Goal: Task Accomplishment & Management: Manage account settings

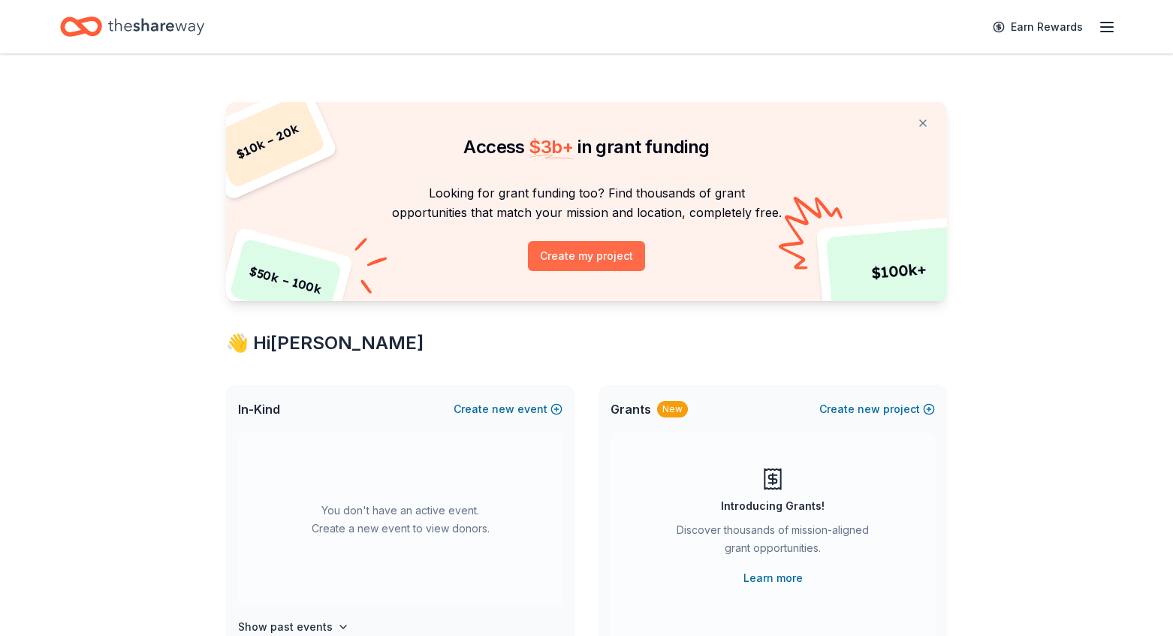
click at [611, 253] on button "Create my project" at bounding box center [586, 256] width 117 height 30
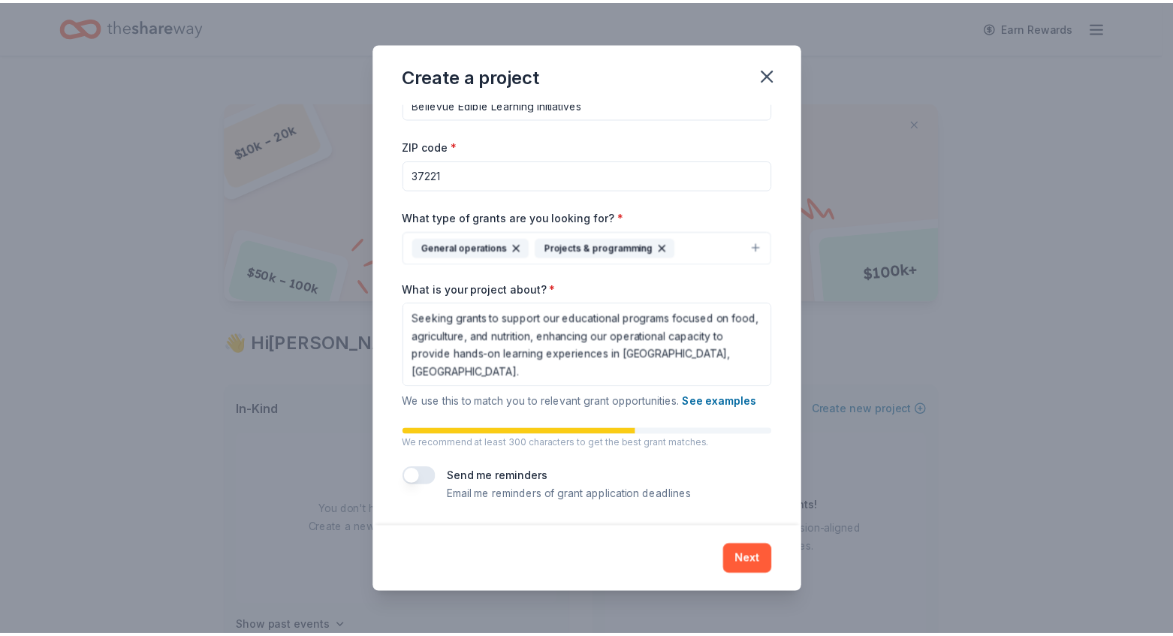
scroll to position [2, 0]
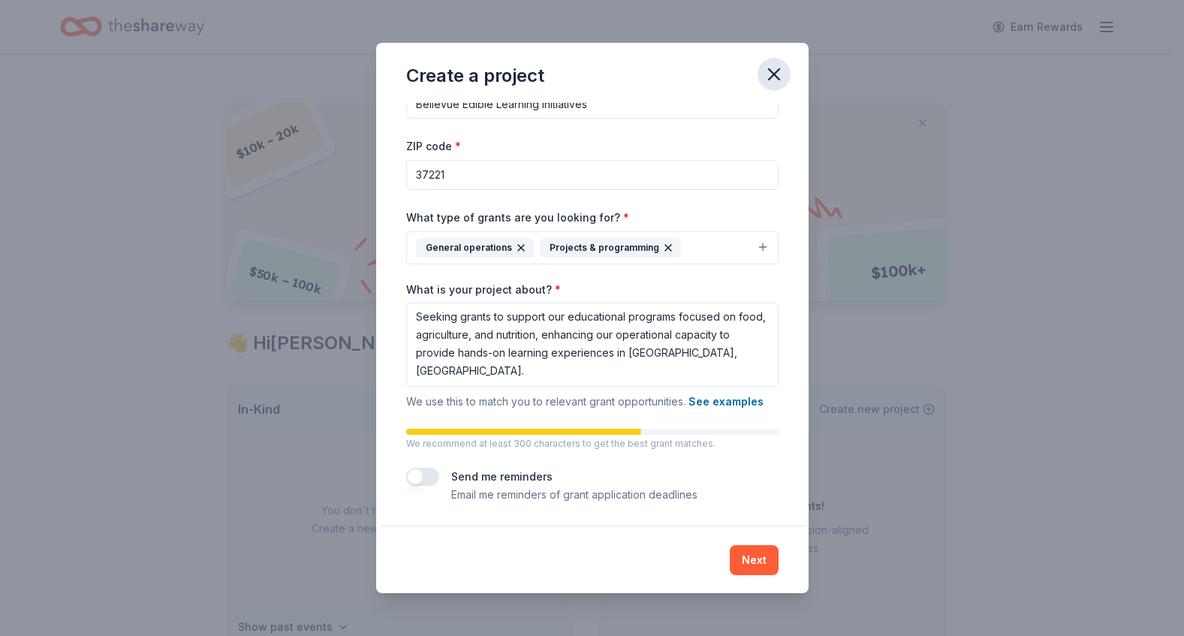
click at [776, 74] on icon "button" at bounding box center [774, 74] width 21 height 21
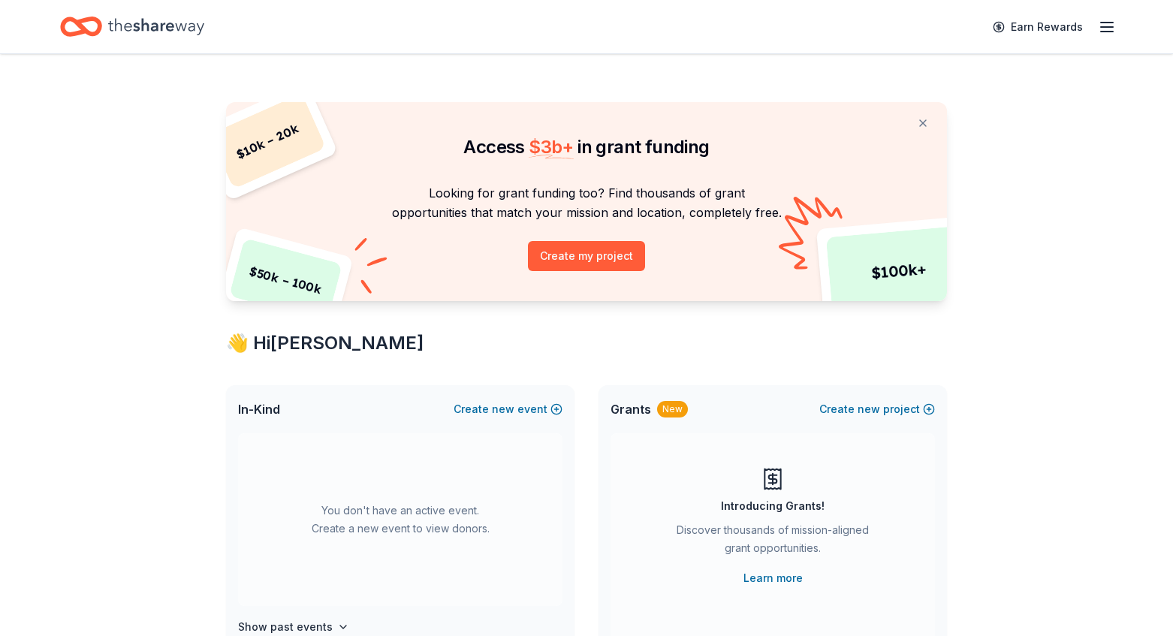
click at [1108, 25] on icon "button" at bounding box center [1107, 27] width 18 height 18
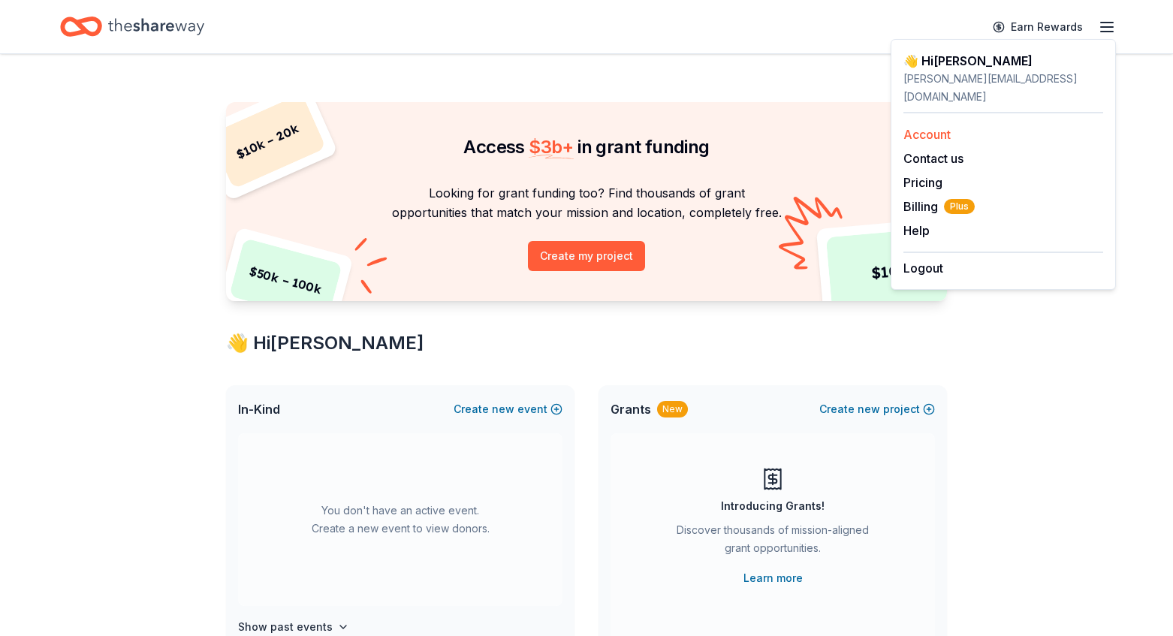
click at [941, 127] on link "Account" at bounding box center [926, 134] width 47 height 15
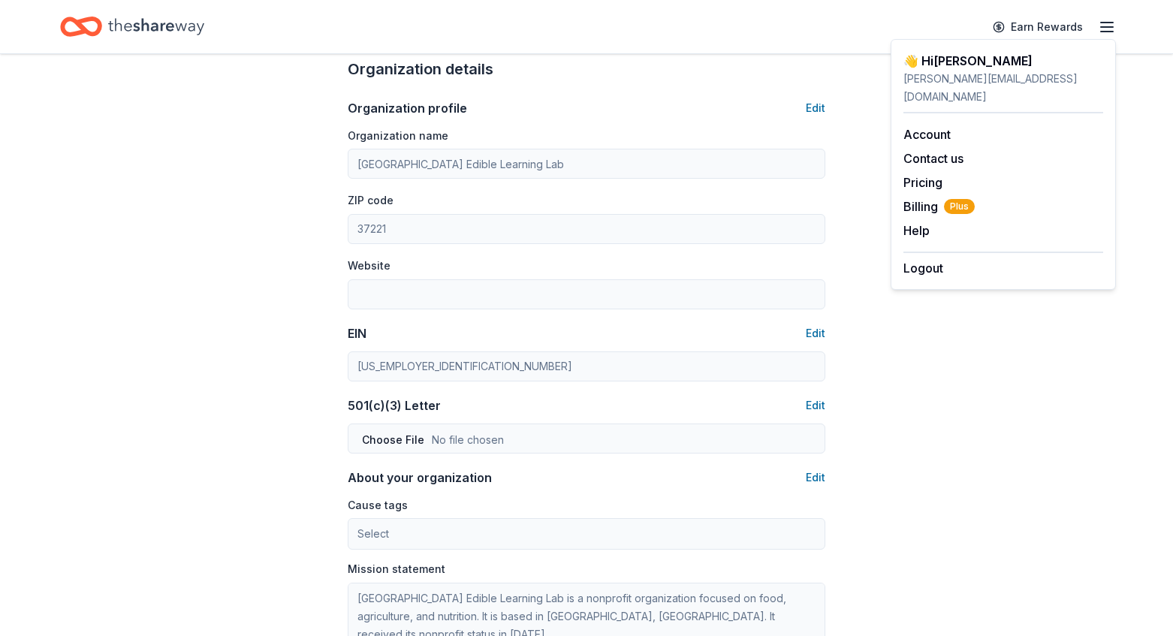
scroll to position [484, 0]
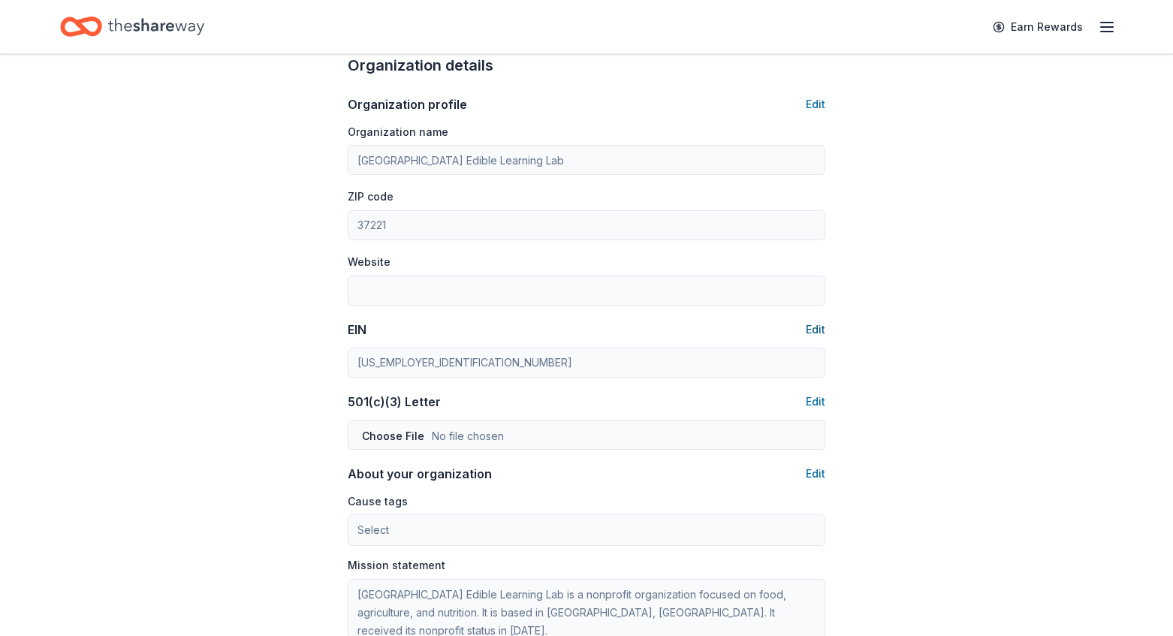
click at [814, 330] on button "Edit" at bounding box center [816, 330] width 20 height 18
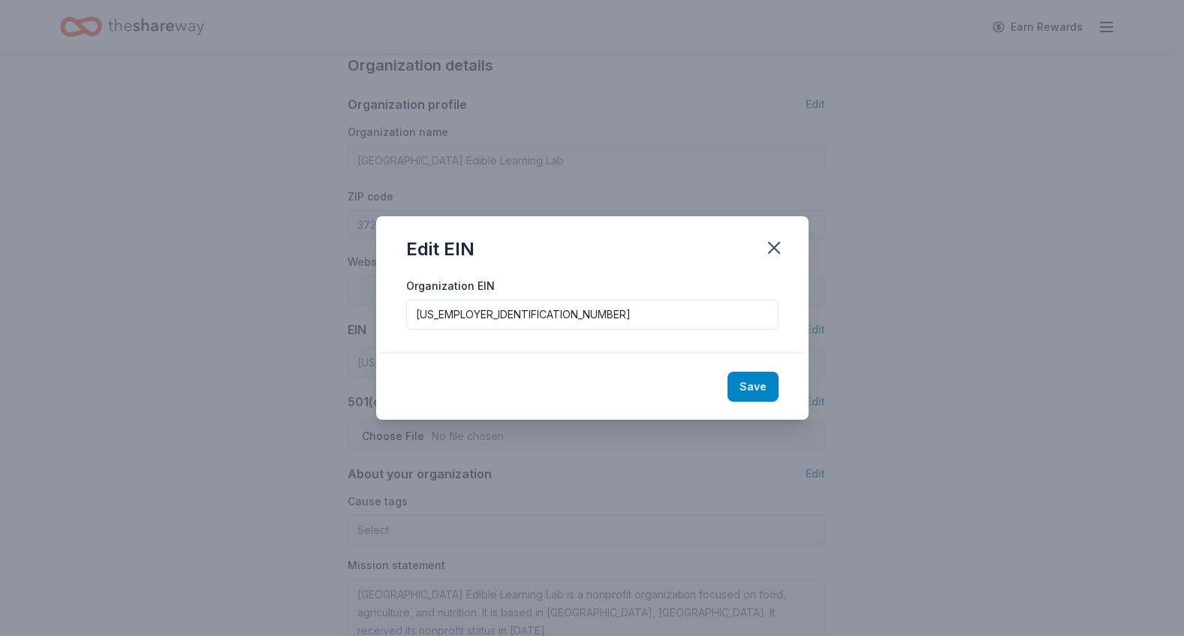
click at [765, 381] on button "Save" at bounding box center [753, 387] width 51 height 30
click at [777, 249] on icon "button" at bounding box center [774, 247] width 21 height 21
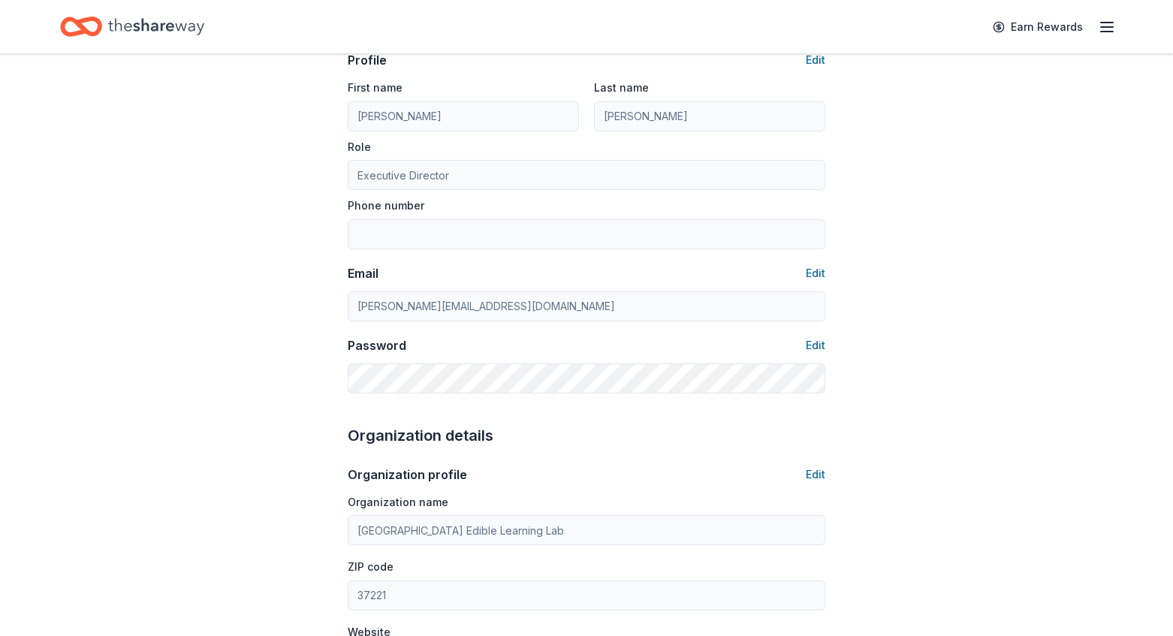
scroll to position [0, 0]
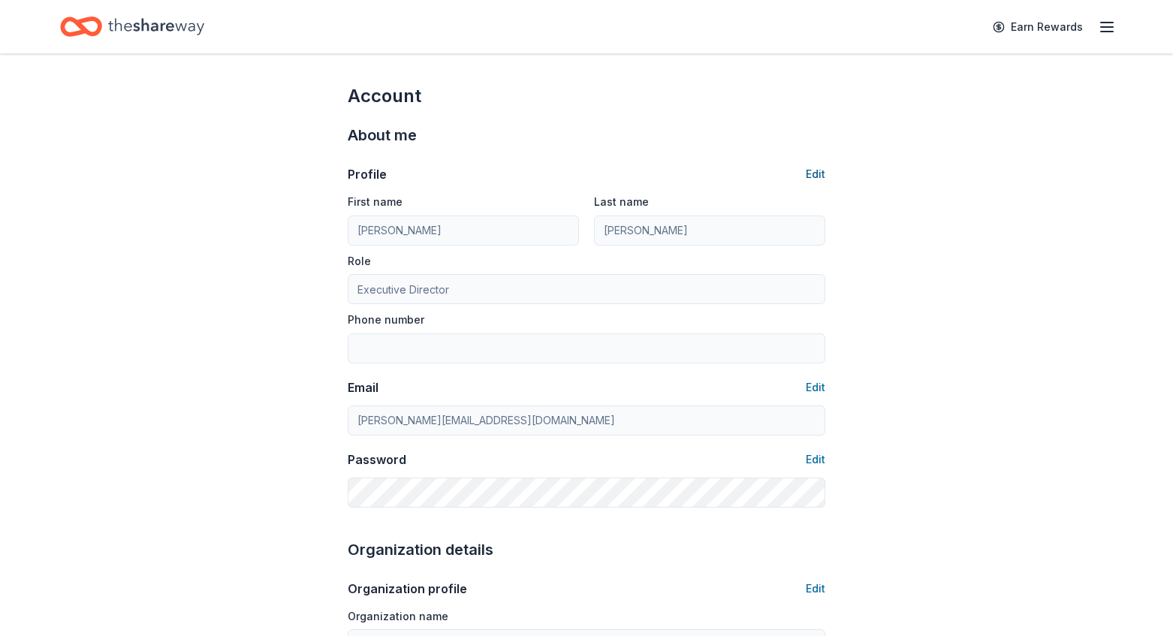
click at [819, 174] on button "Edit" at bounding box center [816, 174] width 20 height 18
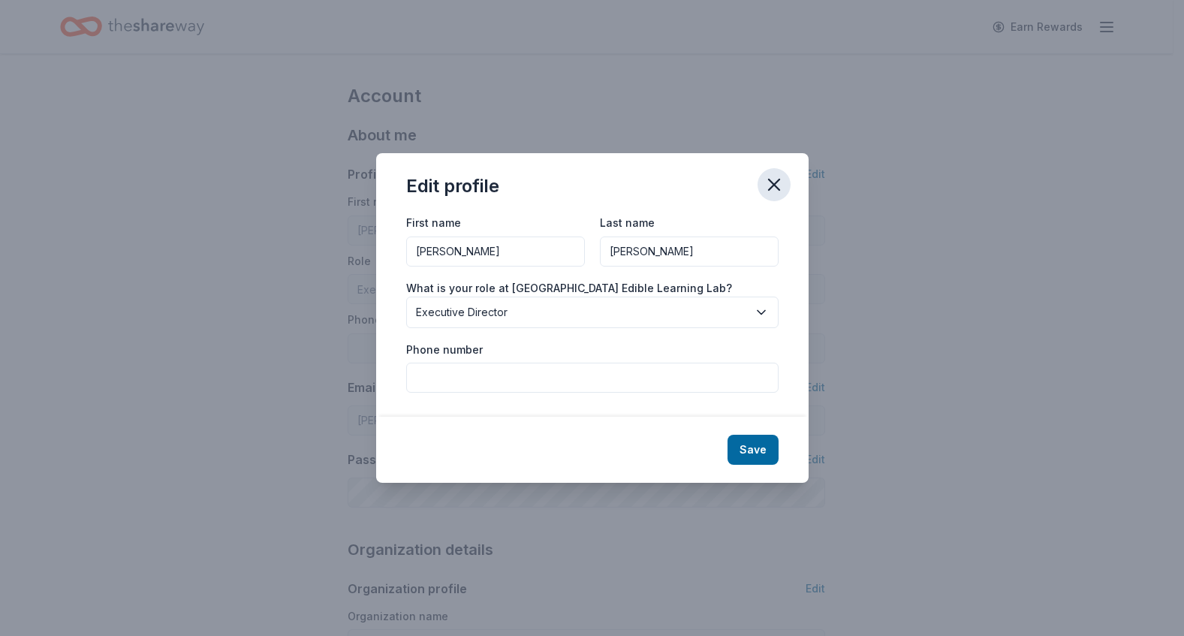
click at [780, 175] on icon "button" at bounding box center [774, 184] width 21 height 21
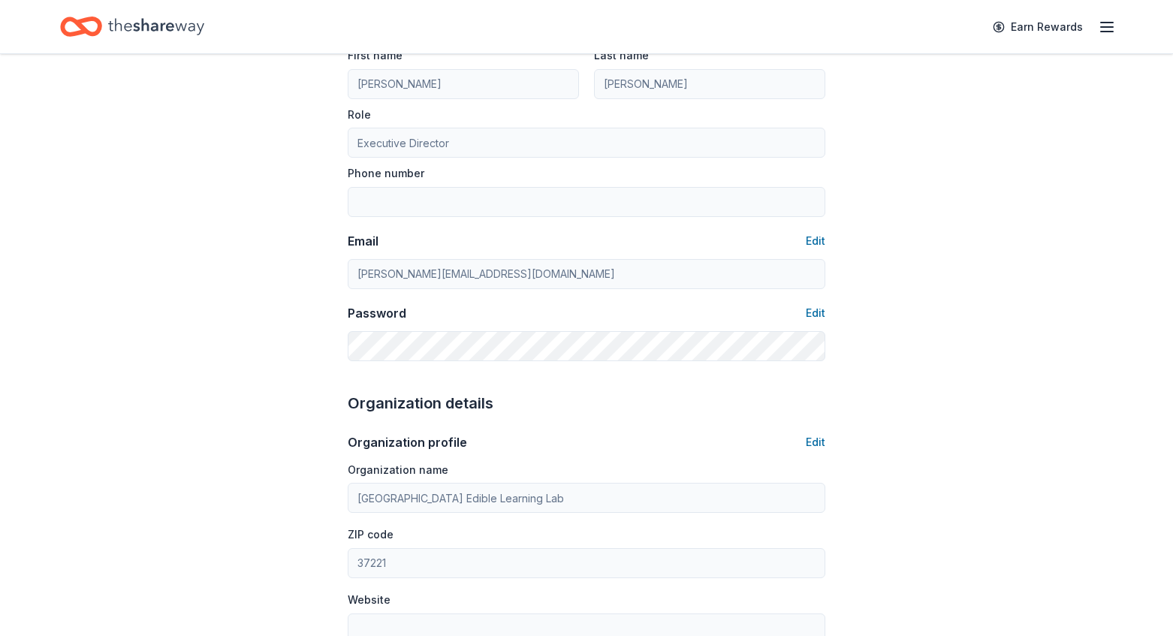
scroll to position [243, 0]
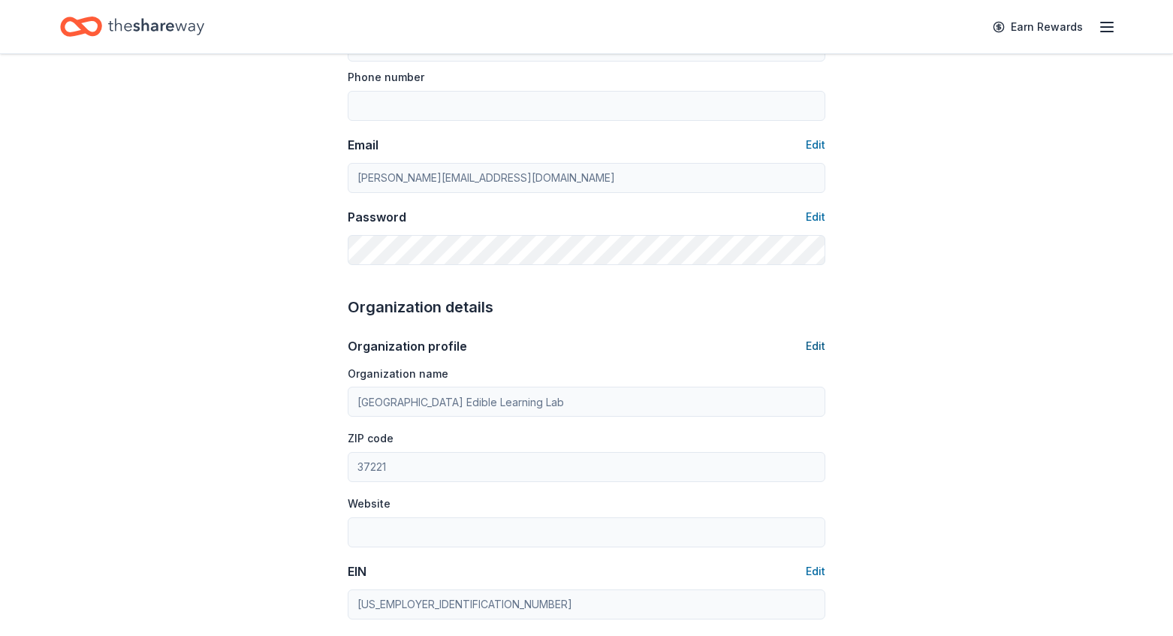
click at [821, 346] on button "Edit" at bounding box center [816, 346] width 20 height 18
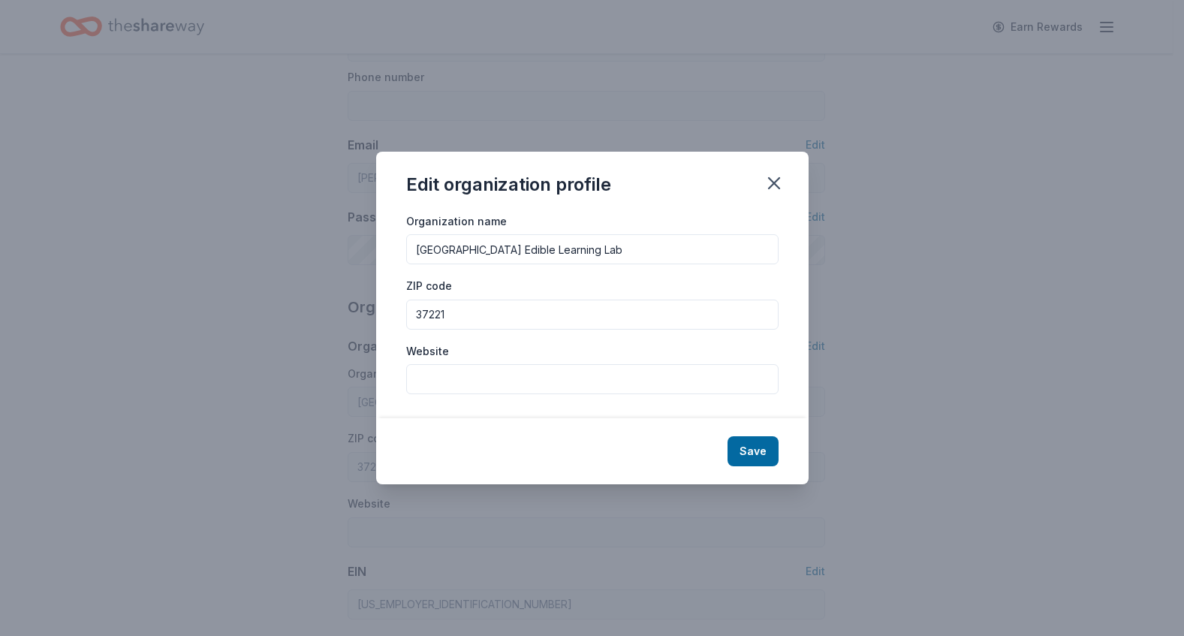
click at [439, 381] on input "Website" at bounding box center [592, 379] width 372 height 30
paste input "[URL][DOMAIN_NAME]"
type input "[URL][DOMAIN_NAME]"
click at [752, 440] on button "Save" at bounding box center [753, 451] width 51 height 30
type input "[URL][DOMAIN_NAME]"
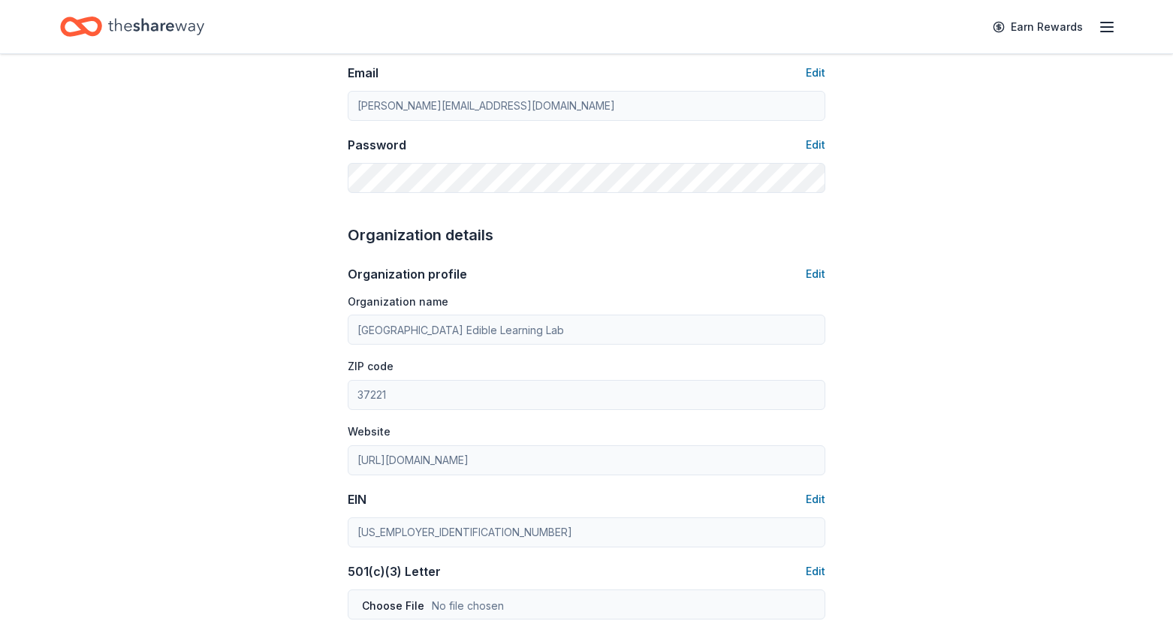
scroll to position [341, 0]
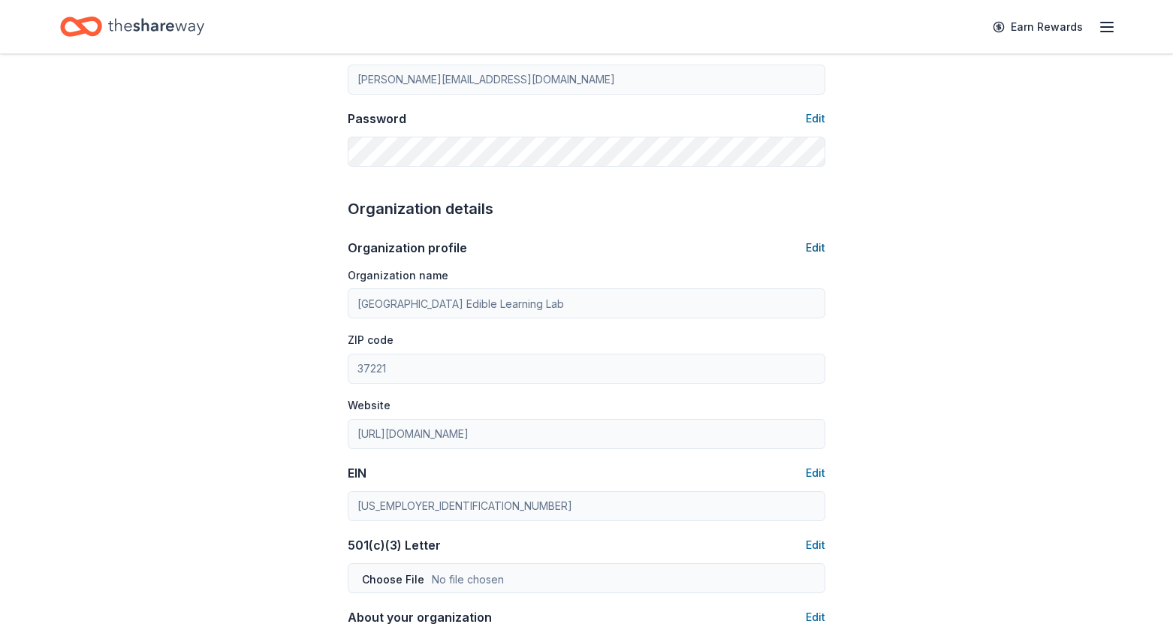
click at [822, 248] on button "Edit" at bounding box center [816, 248] width 20 height 18
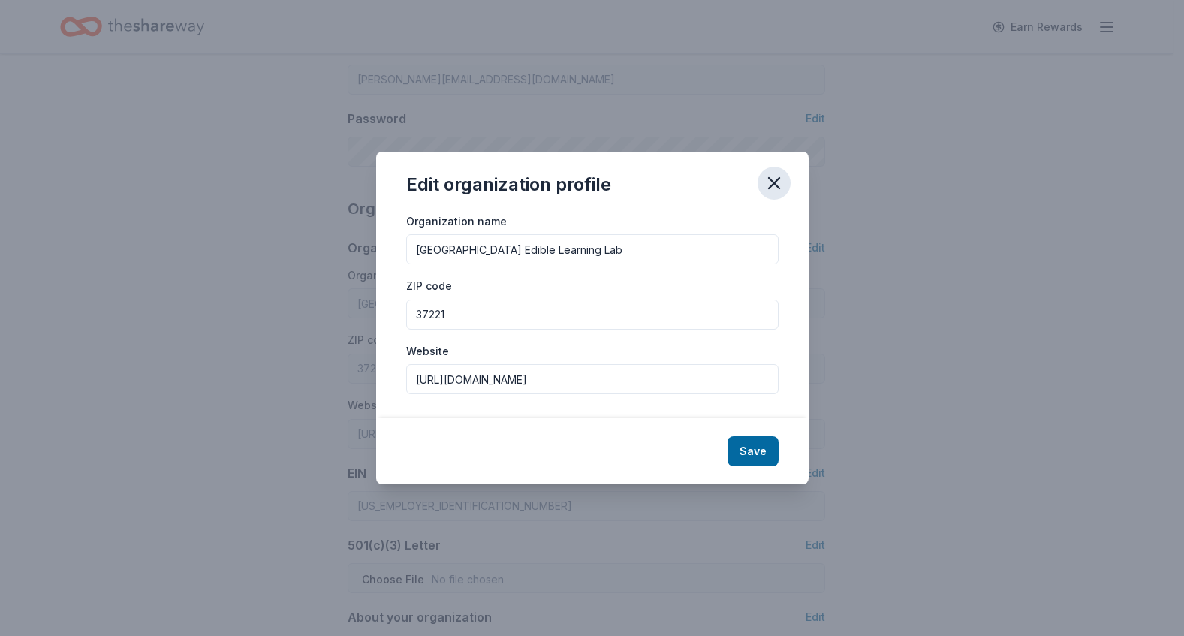
click at [774, 180] on icon "button" at bounding box center [774, 183] width 21 height 21
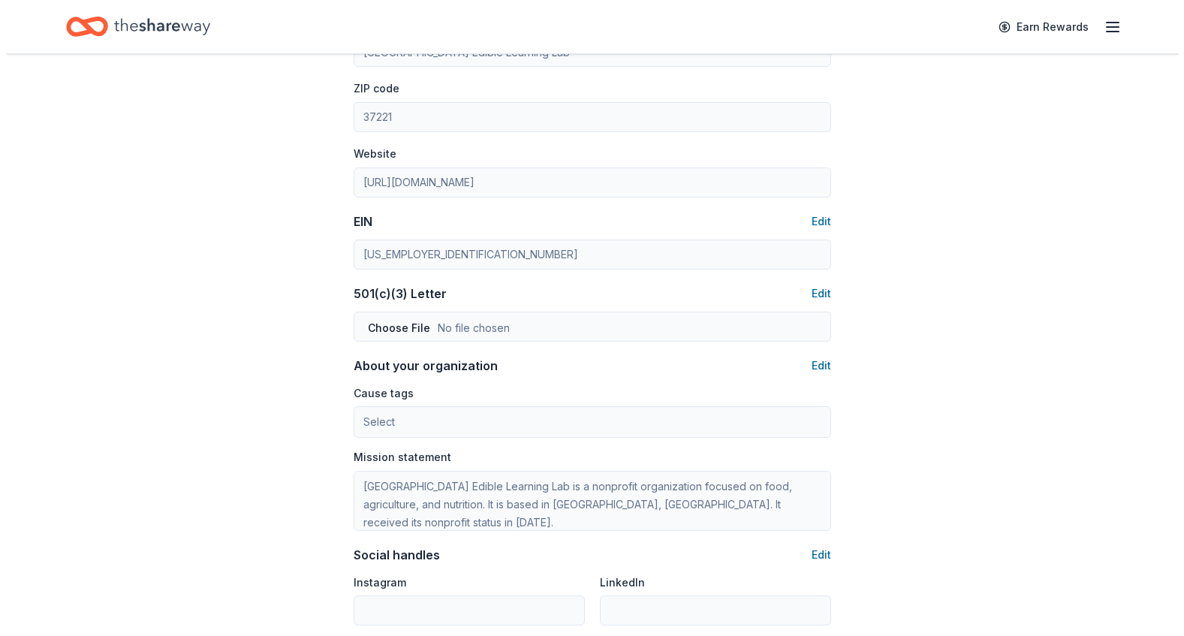
scroll to position [628, 0]
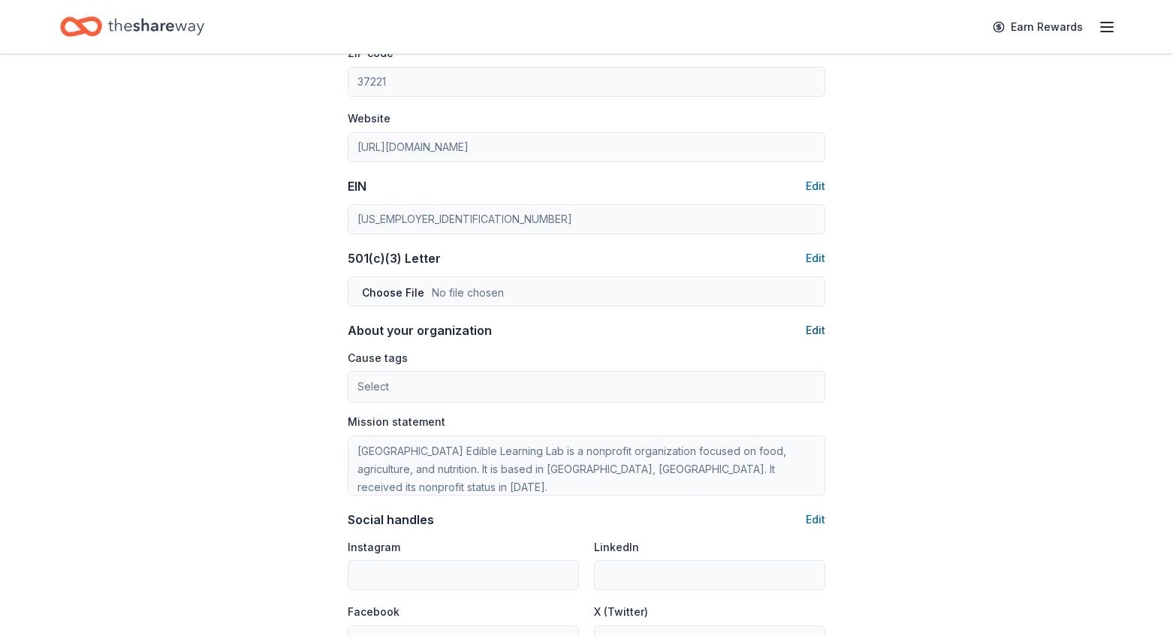
click at [814, 324] on button "Edit" at bounding box center [816, 330] width 20 height 18
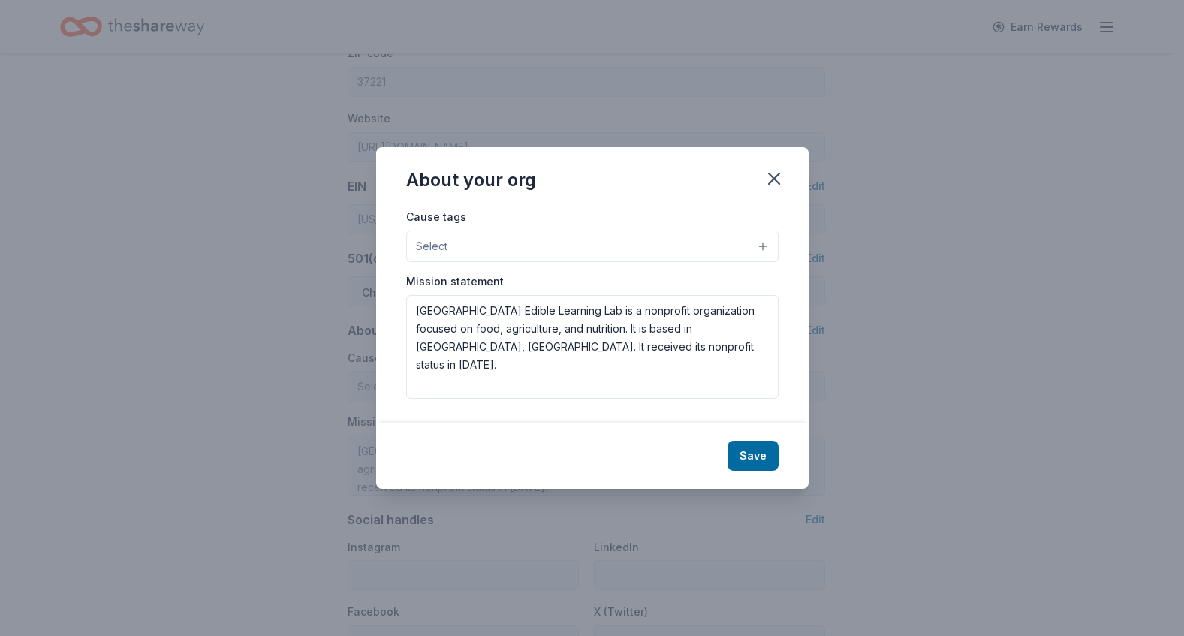
click at [598, 248] on button "Select" at bounding box center [592, 247] width 372 height 32
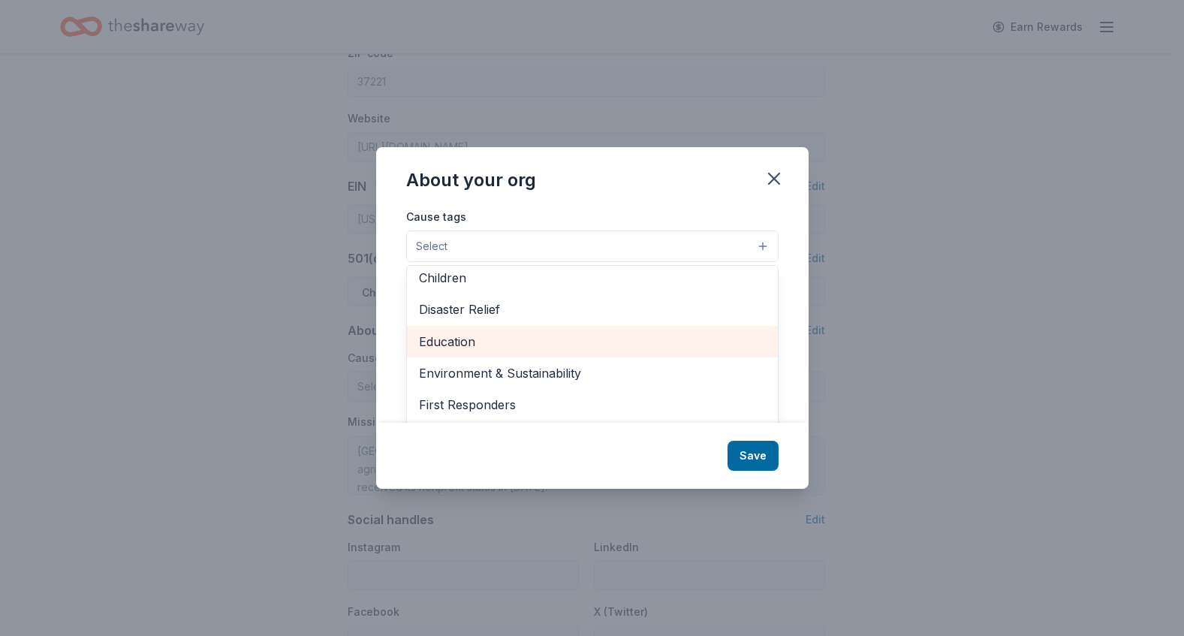
scroll to position [73, 0]
click at [471, 340] on span "Education" at bounding box center [592, 340] width 347 height 20
click at [473, 339] on span "Environment & Sustainability" at bounding box center [592, 340] width 347 height 20
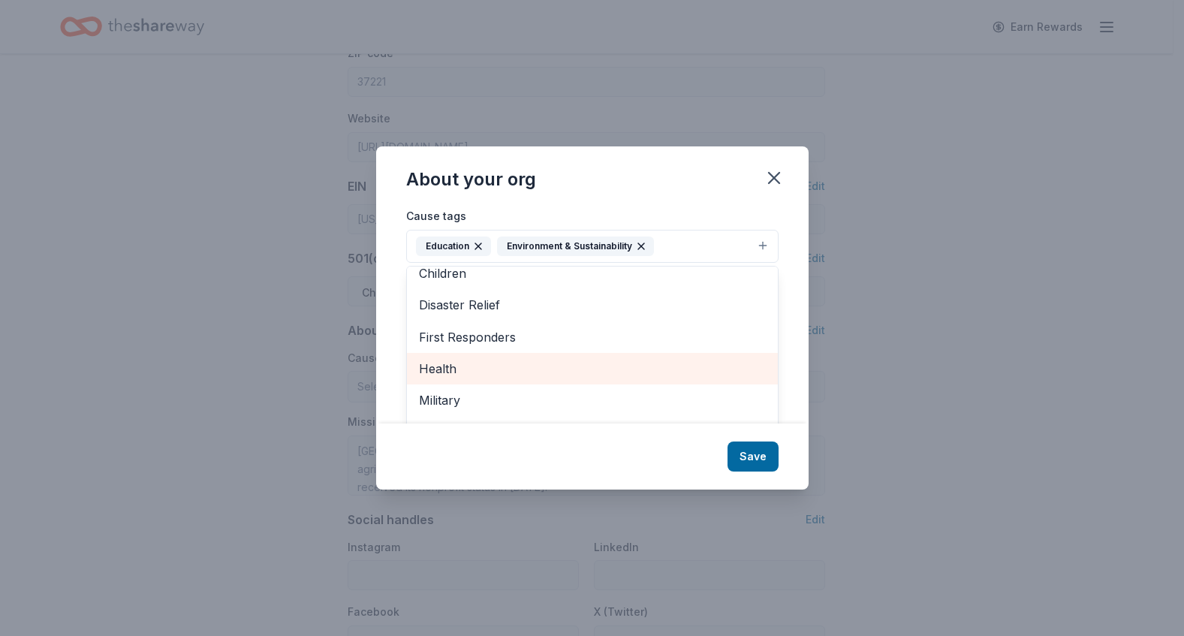
click at [453, 369] on span "Health" at bounding box center [592, 369] width 347 height 20
click at [457, 361] on span "Poverty & Hunger" at bounding box center [592, 362] width 347 height 20
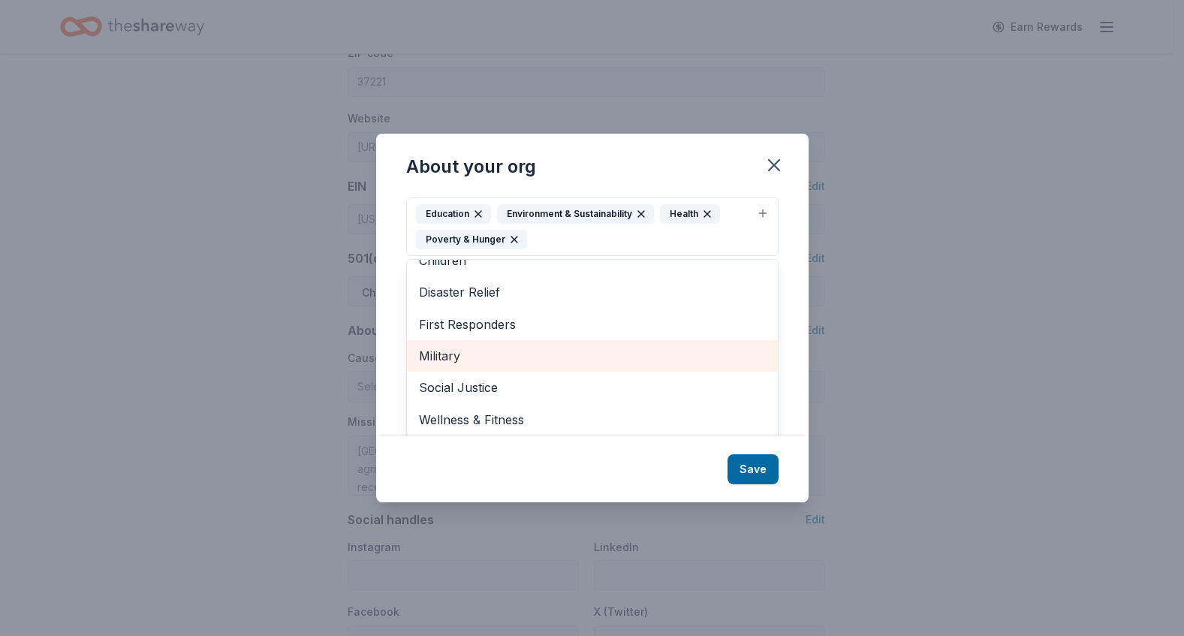
scroll to position [23, 0]
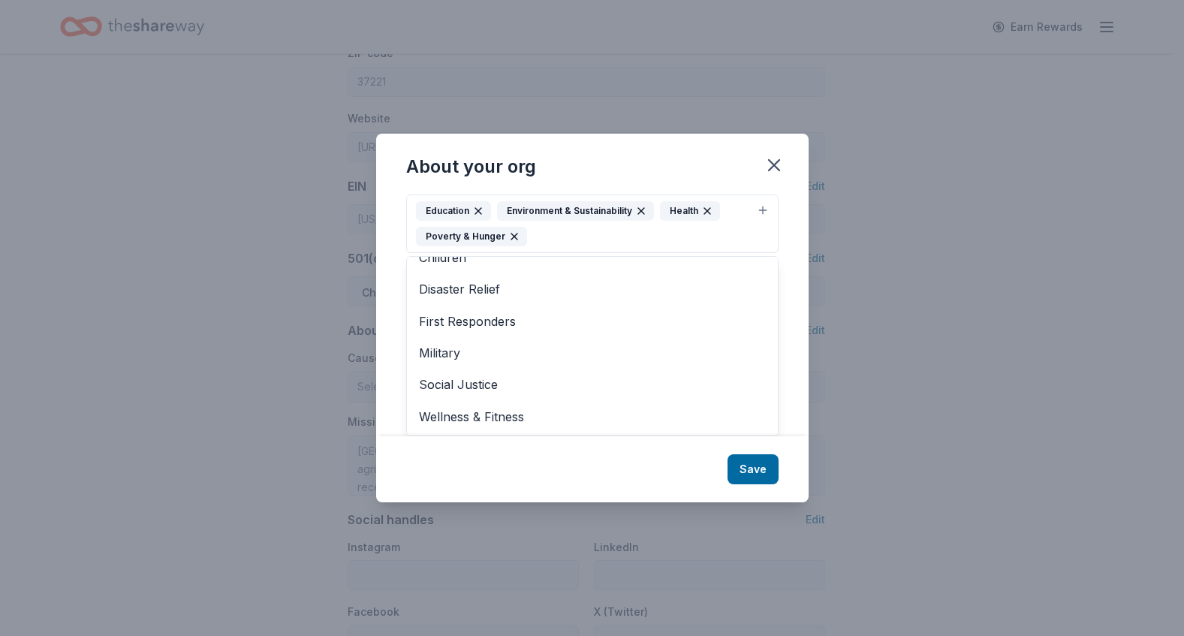
click at [761, 468] on div "About your org Cause tags Education Environment & Sustainability Health Poverty…" at bounding box center [592, 318] width 433 height 368
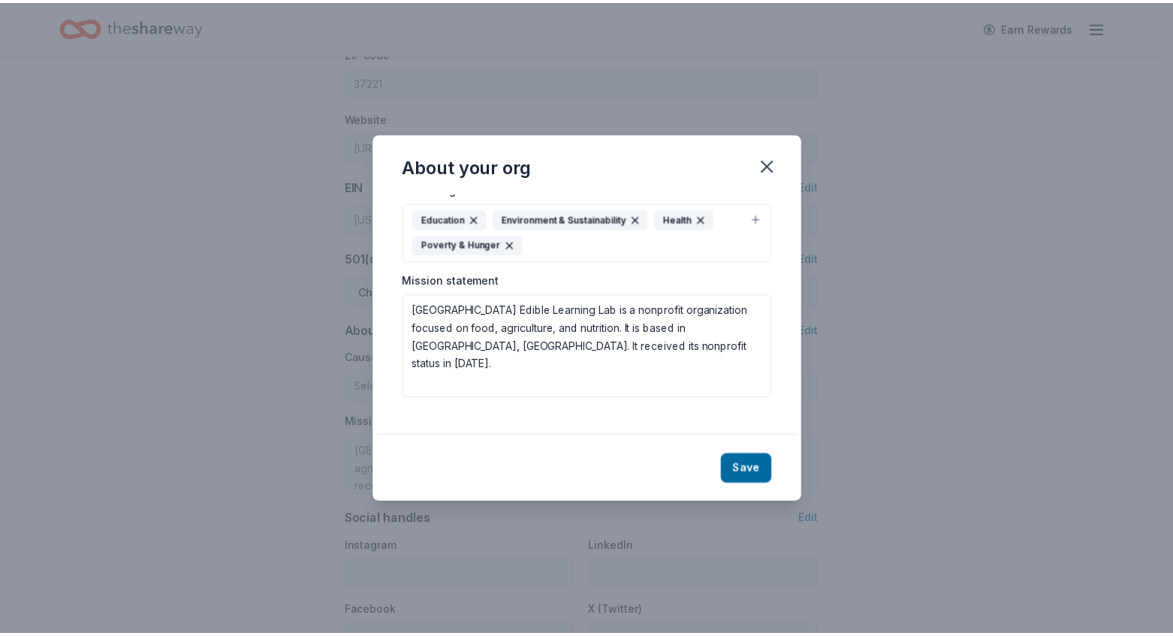
scroll to position [0, 0]
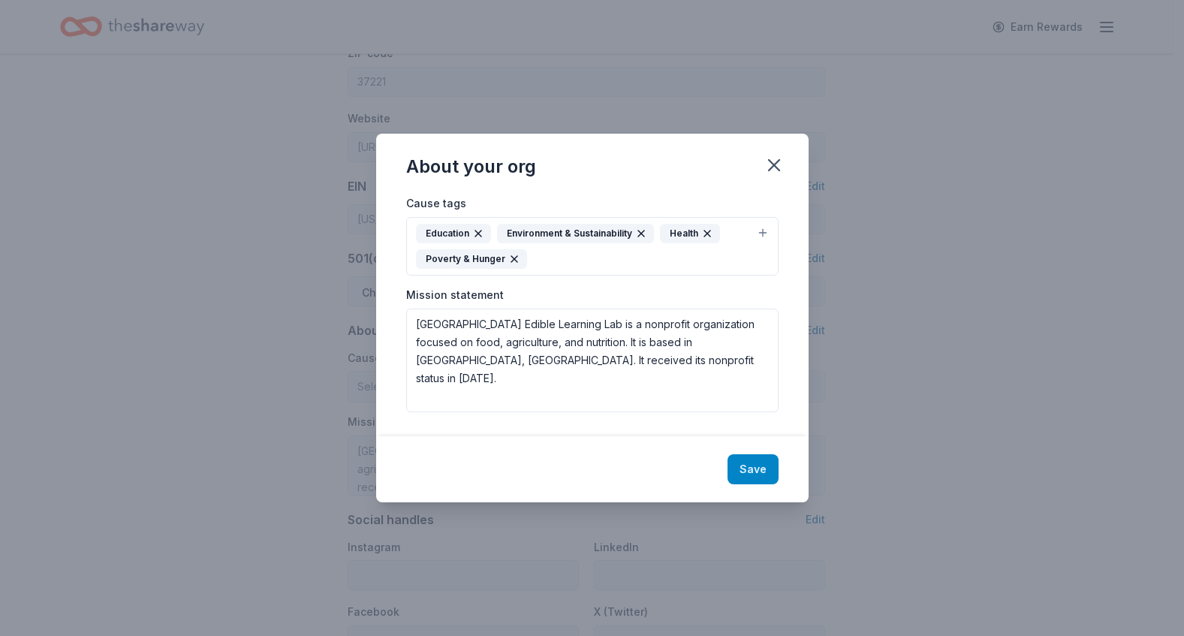
click at [760, 460] on button "Save" at bounding box center [753, 469] width 51 height 30
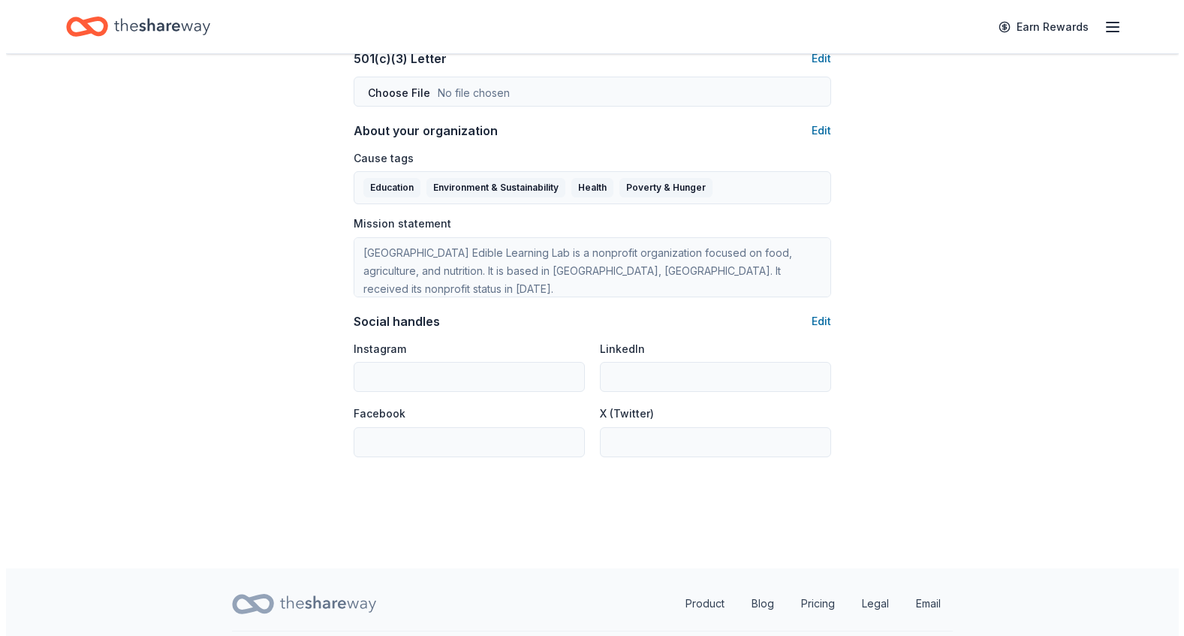
scroll to position [868, 0]
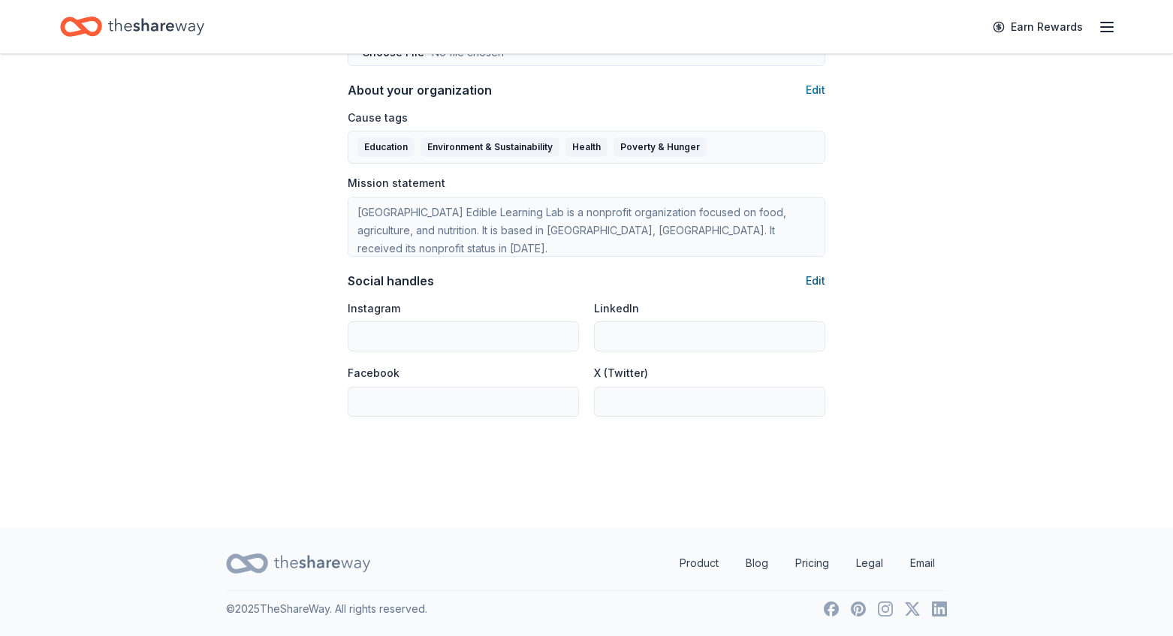
click at [816, 276] on button "Edit" at bounding box center [816, 281] width 20 height 18
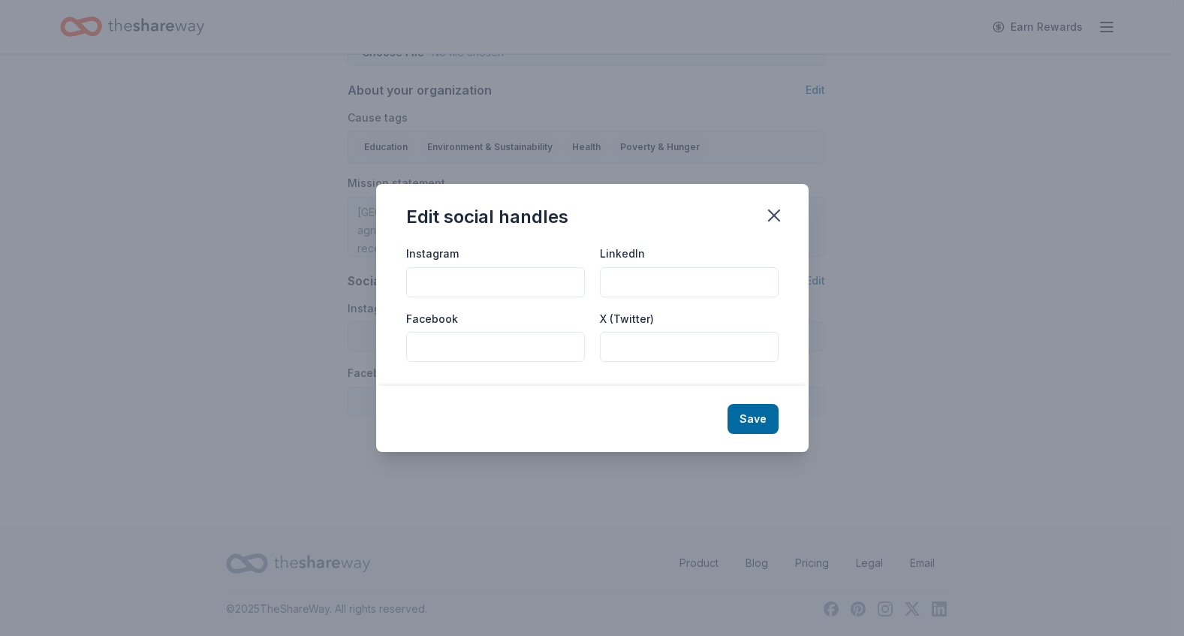
click at [458, 353] on input "Facebook" at bounding box center [495, 347] width 179 height 30
paste input "[URL][DOMAIN_NAME]"
type input "[URL][DOMAIN_NAME]"
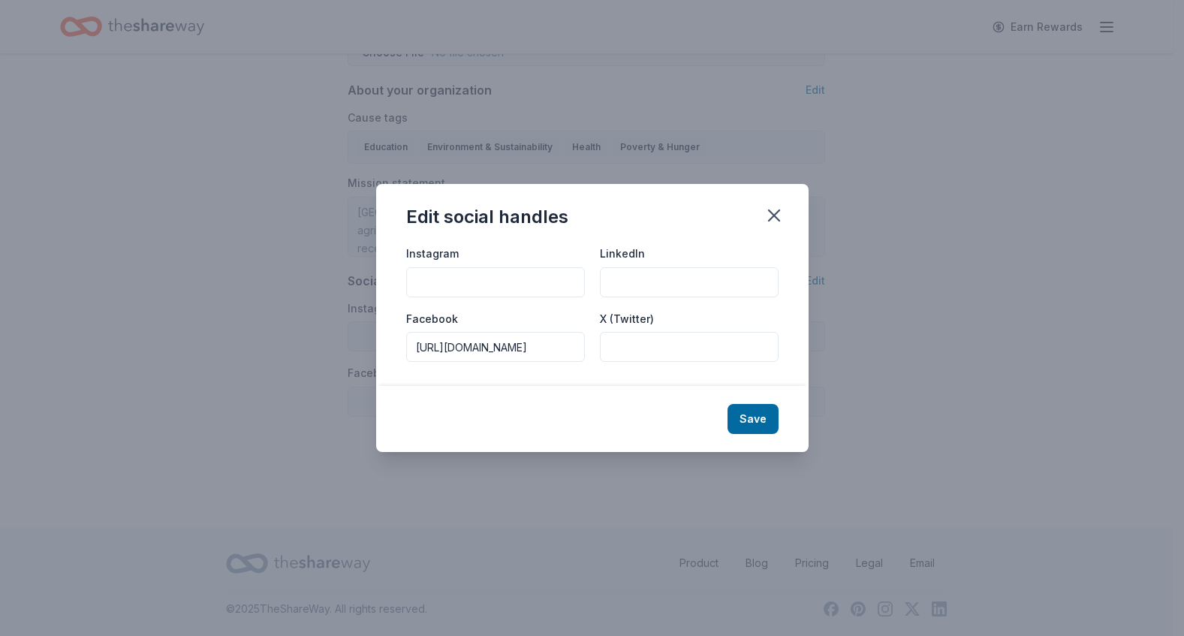
click at [485, 281] on input "Instagram" at bounding box center [495, 282] width 179 height 30
paste input "[URL][DOMAIN_NAME]"
type input "[URL][DOMAIN_NAME]"
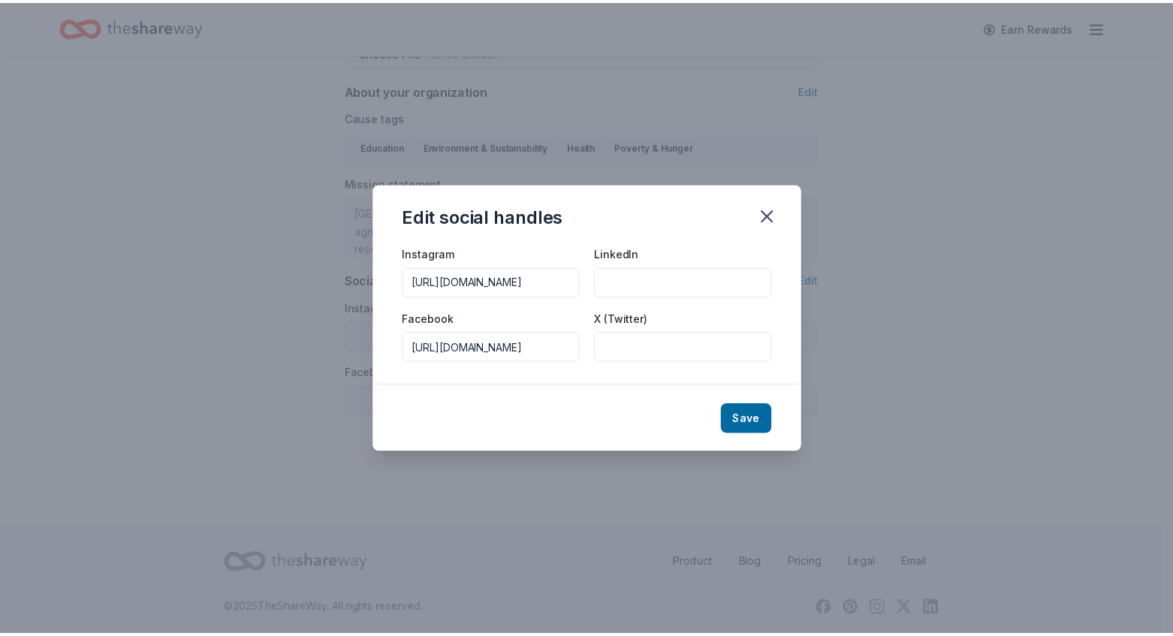
scroll to position [0, 0]
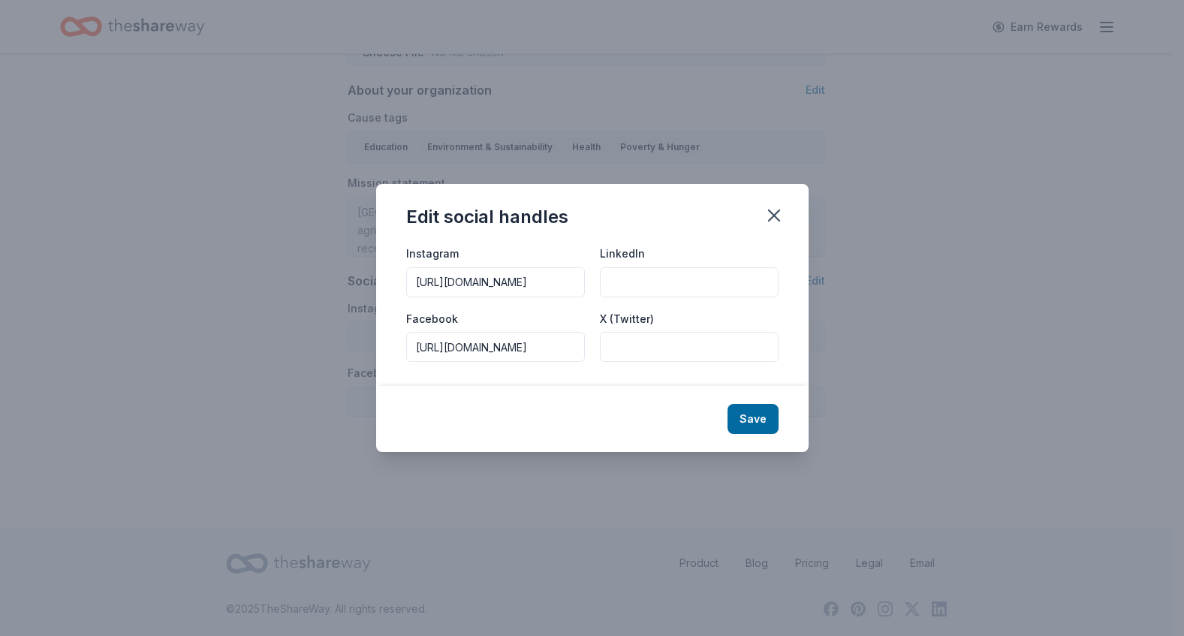
click at [617, 346] on input "X (Twitter)" at bounding box center [689, 347] width 179 height 30
paste input "[URL][DOMAIN_NAME]"
type input "[URL][DOMAIN_NAME]"
click at [764, 418] on button "Save" at bounding box center [753, 419] width 51 height 30
type input "[URL][DOMAIN_NAME]"
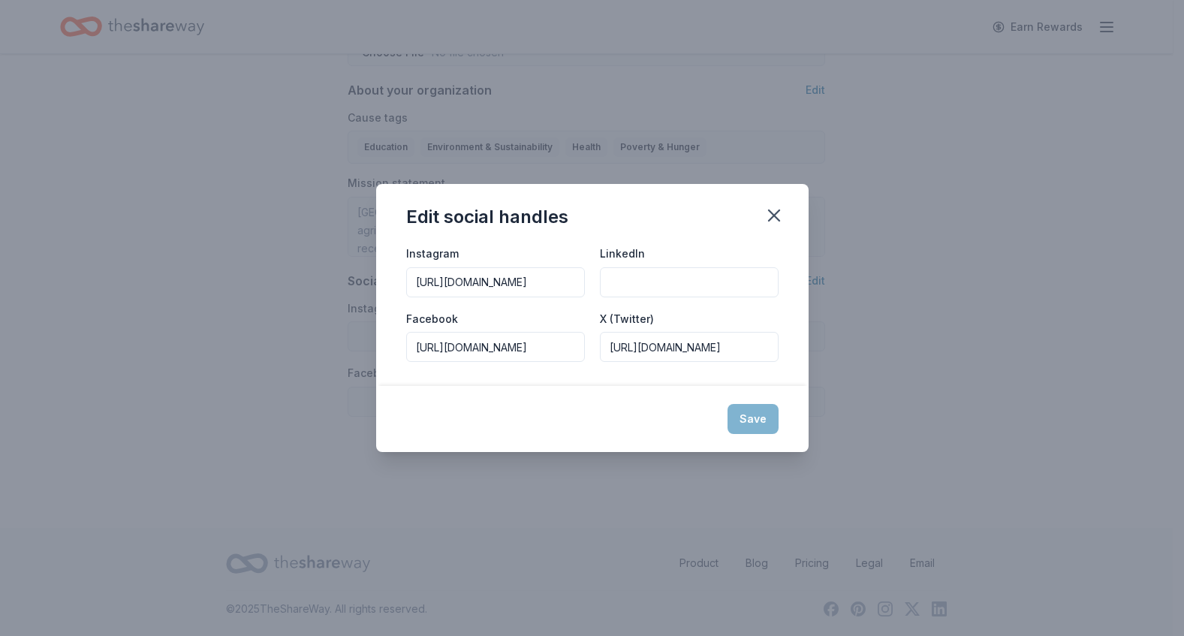
type input "[URL][DOMAIN_NAME]"
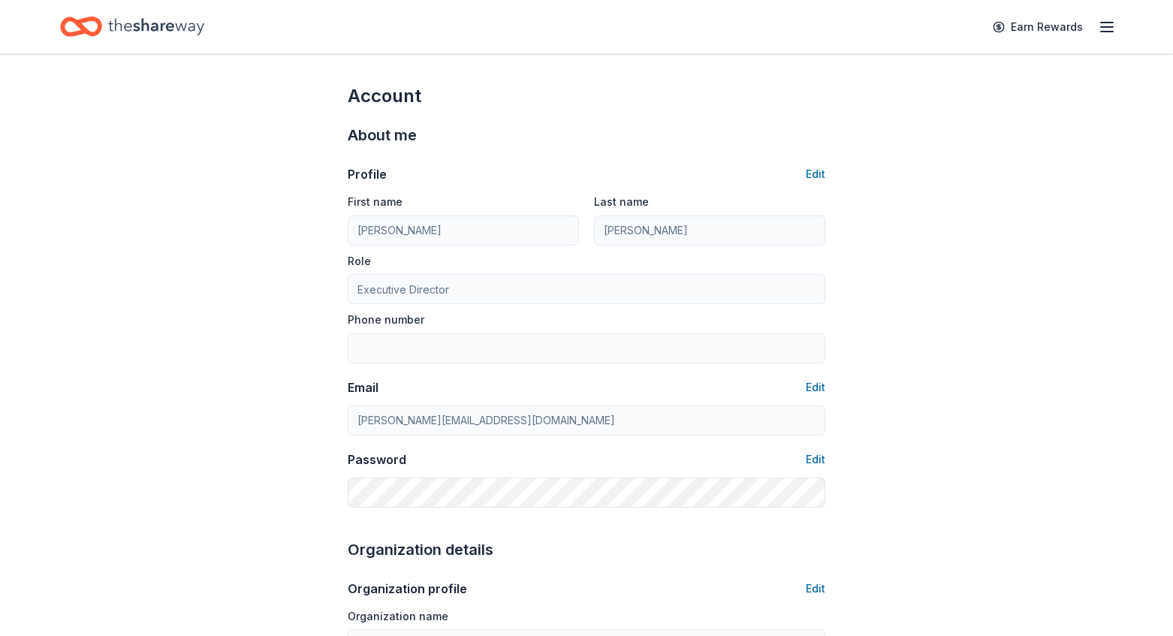
click at [1110, 24] on icon "button" at bounding box center [1107, 27] width 18 height 18
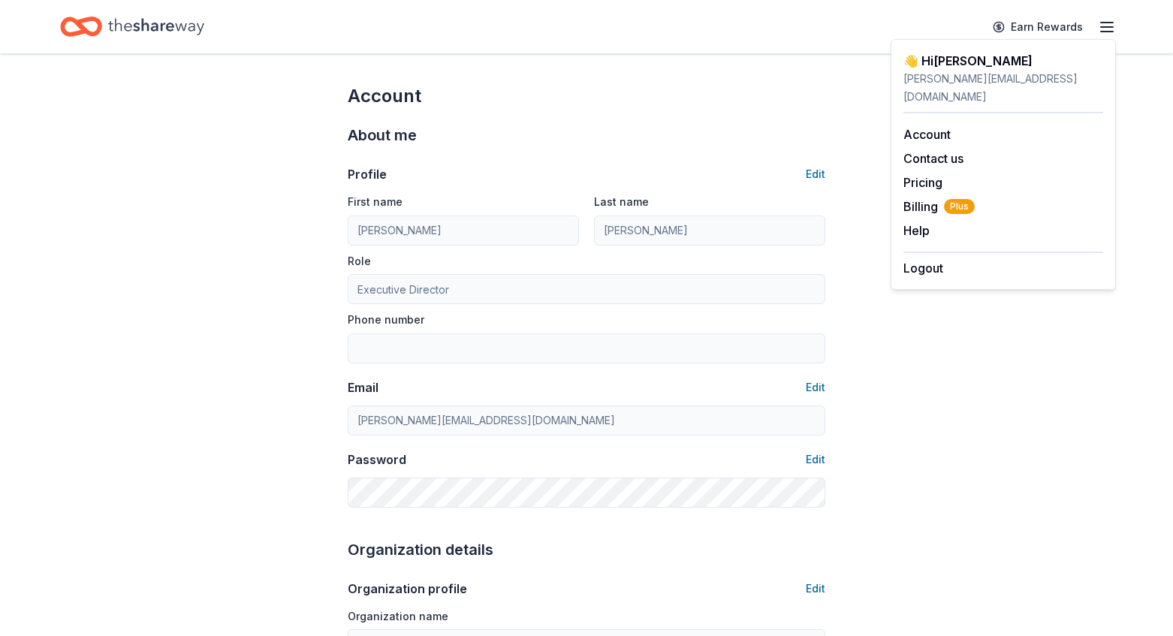
click at [1108, 27] on line "button" at bounding box center [1107, 27] width 12 height 0
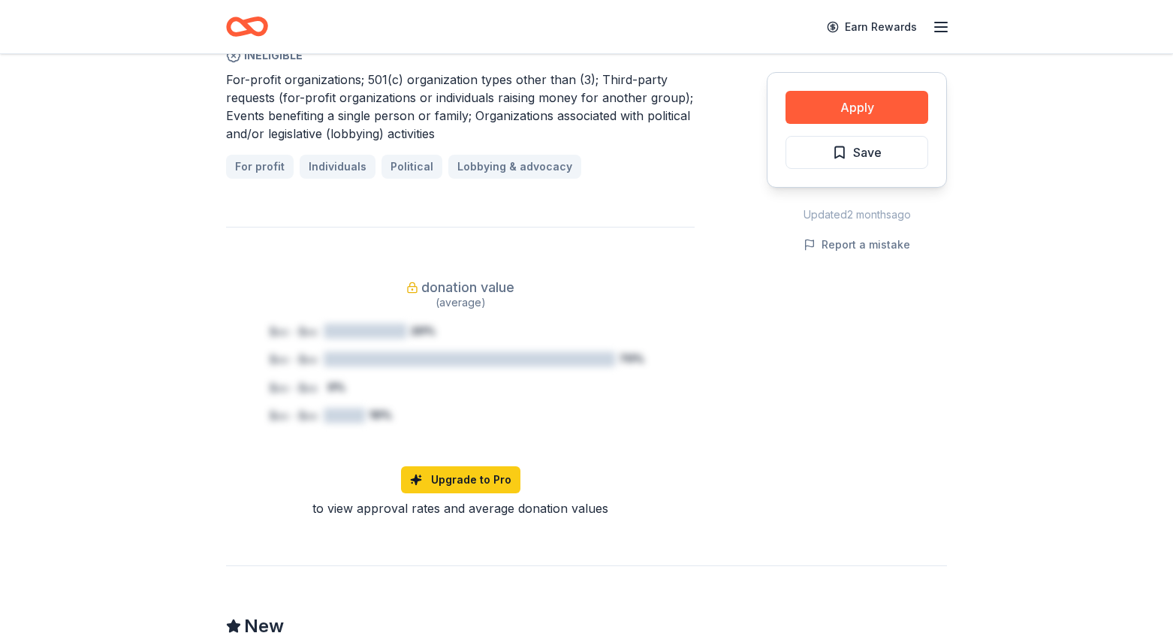
scroll to position [1126, 0]
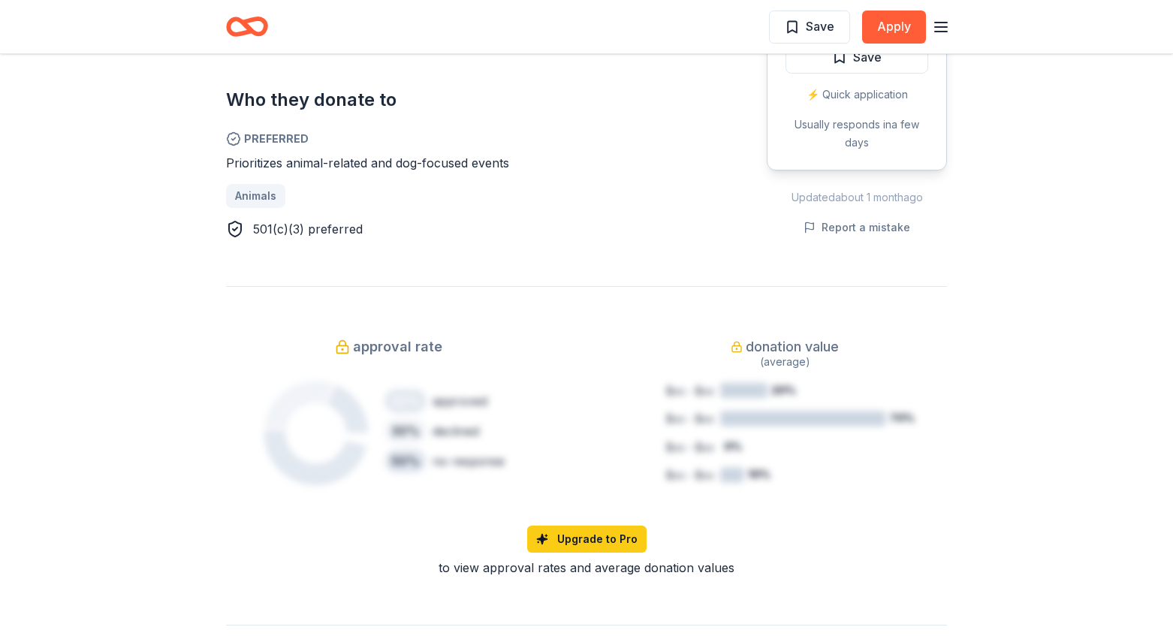
scroll to position [1113, 0]
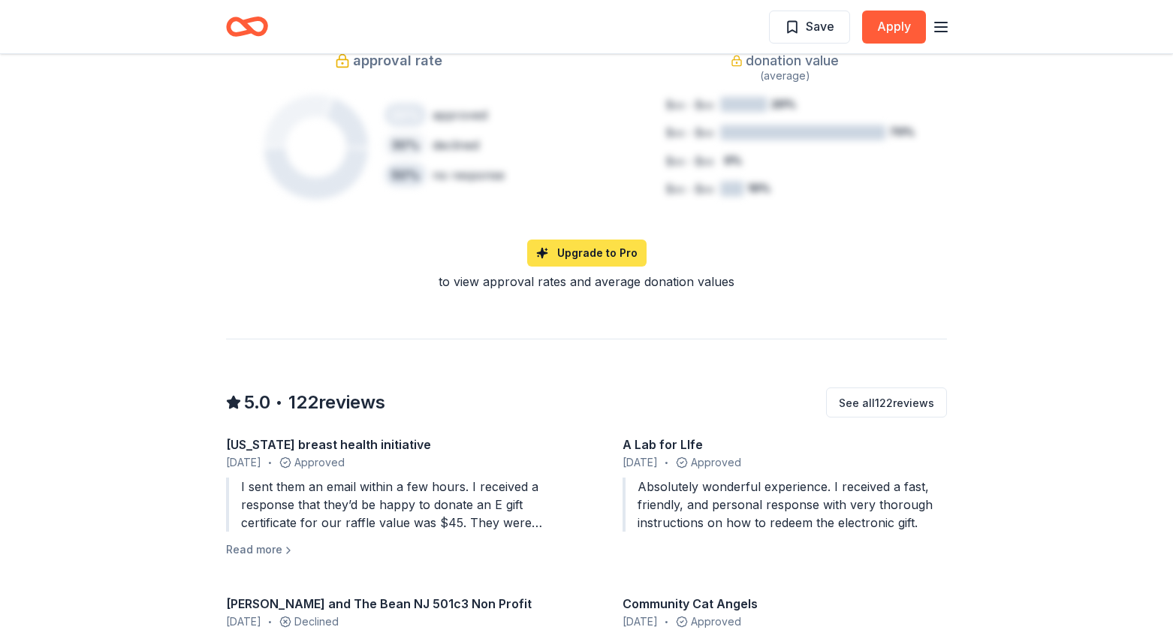
click at [610, 256] on link "Upgrade to Pro" at bounding box center [586, 253] width 119 height 27
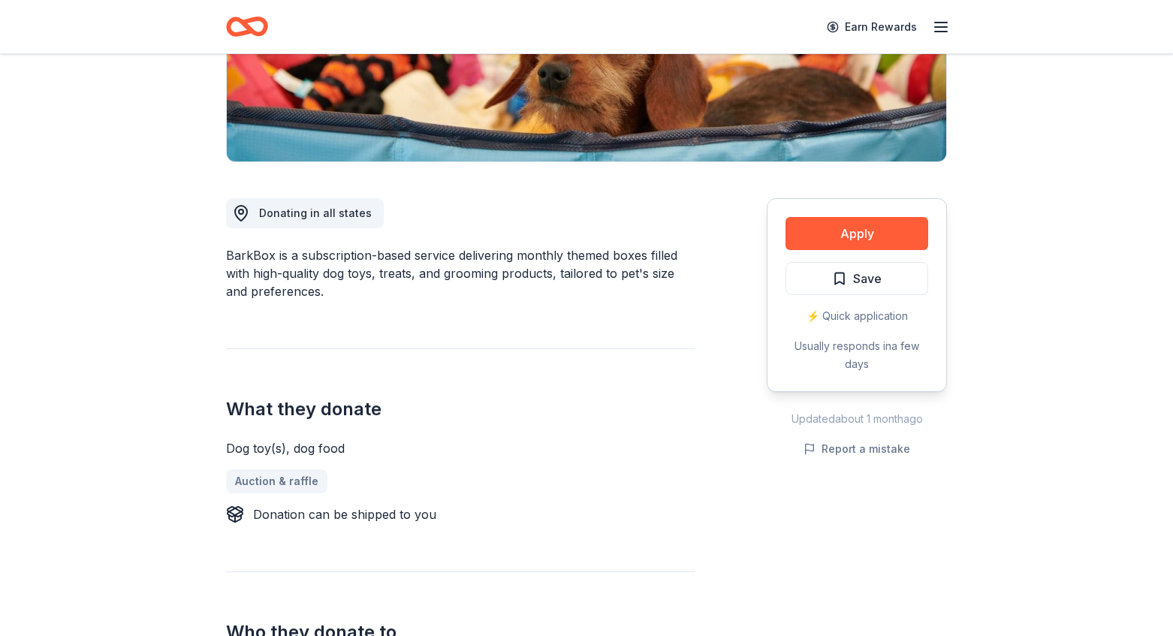
scroll to position [0, 0]
